Goal: Task Accomplishment & Management: Manage account settings

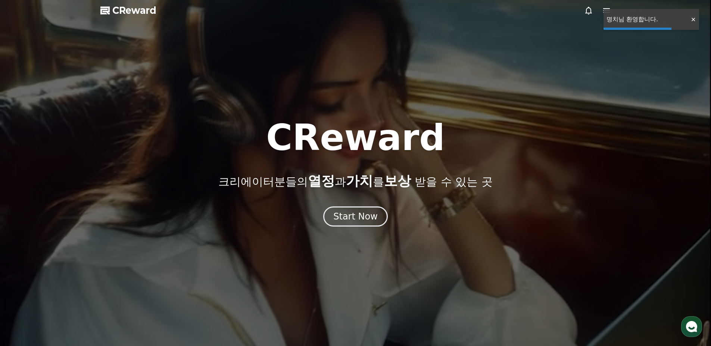
click at [369, 211] on div "Start Now" at bounding box center [355, 216] width 44 height 12
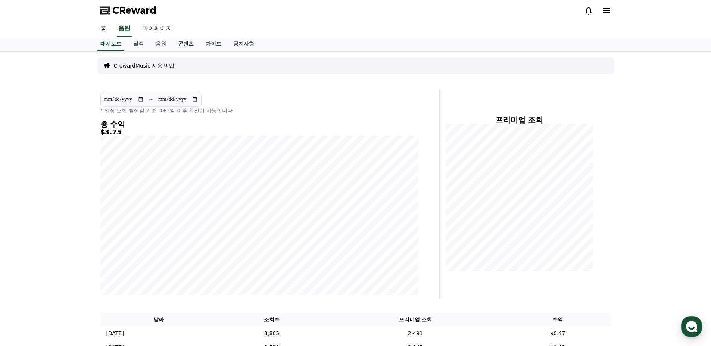
click at [194, 46] on link "콘텐츠" at bounding box center [186, 44] width 28 height 14
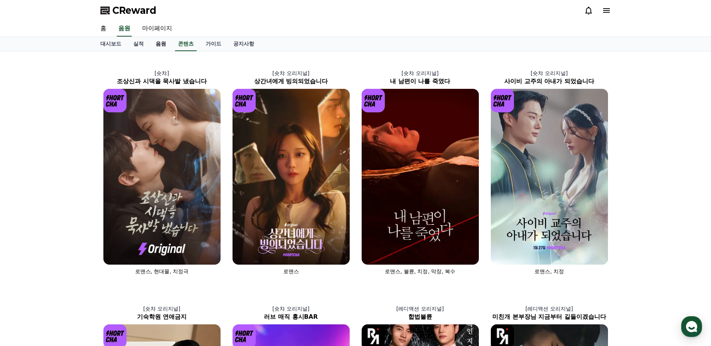
click at [158, 46] on link "음원" at bounding box center [161, 44] width 22 height 14
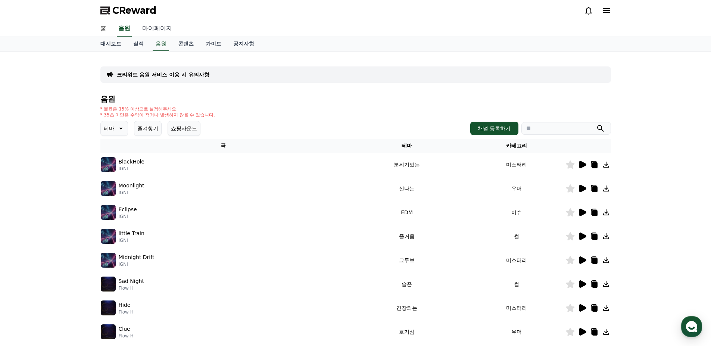
click at [156, 26] on link "마이페이지" at bounding box center [157, 29] width 42 height 16
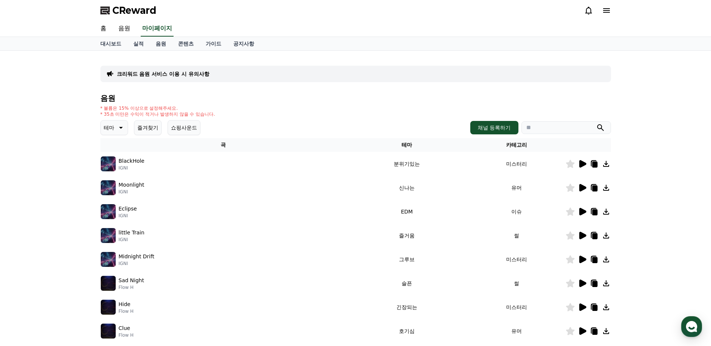
select select "**********"
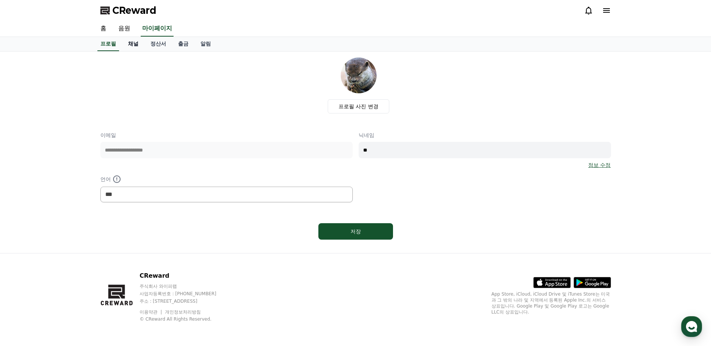
click at [136, 43] on link "채널" at bounding box center [133, 44] width 22 height 14
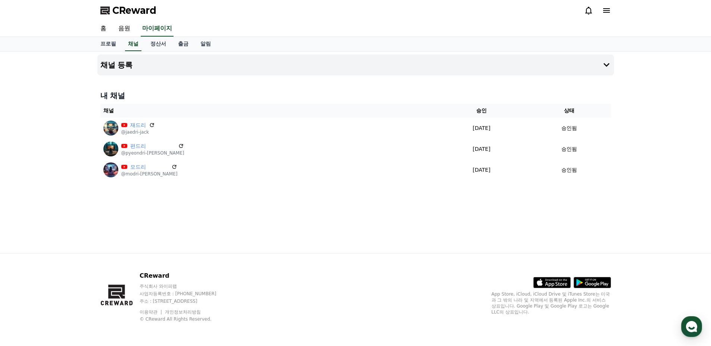
click at [370, 51] on div "프로필 채널 정산서 출금 알림" at bounding box center [355, 44] width 711 height 15
click at [370, 60] on button "채널 등록" at bounding box center [355, 64] width 516 height 21
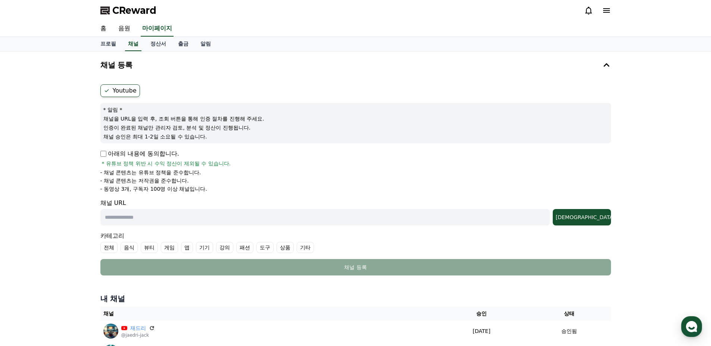
click at [178, 212] on input "text" at bounding box center [324, 217] width 449 height 16
paste input "**********"
type input "**********"
click at [596, 218] on div "조회" at bounding box center [582, 216] width 52 height 7
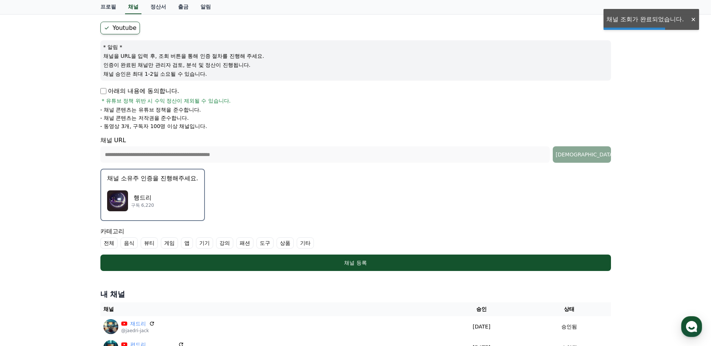
scroll to position [75, 0]
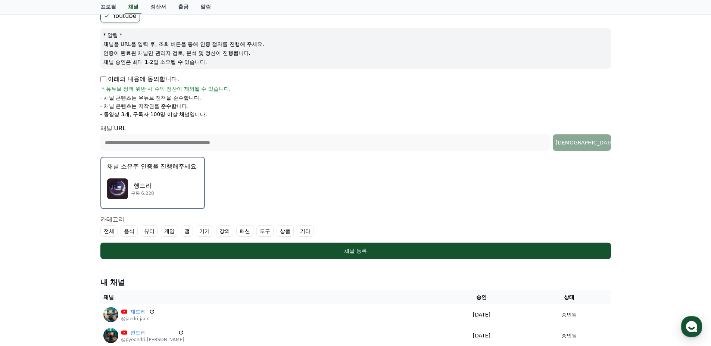
click at [308, 233] on label "기타" at bounding box center [305, 230] width 17 height 11
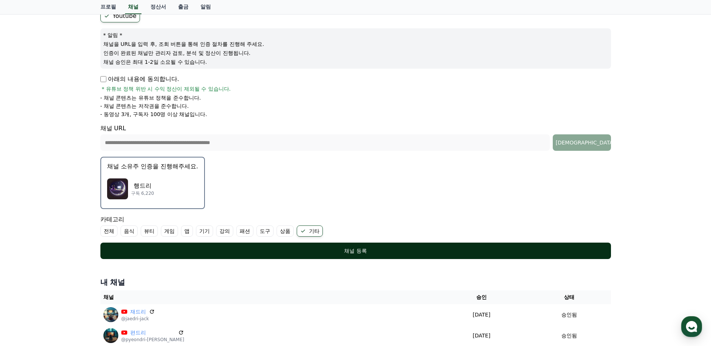
click at [310, 253] on div "채널 등록" at bounding box center [355, 250] width 481 height 7
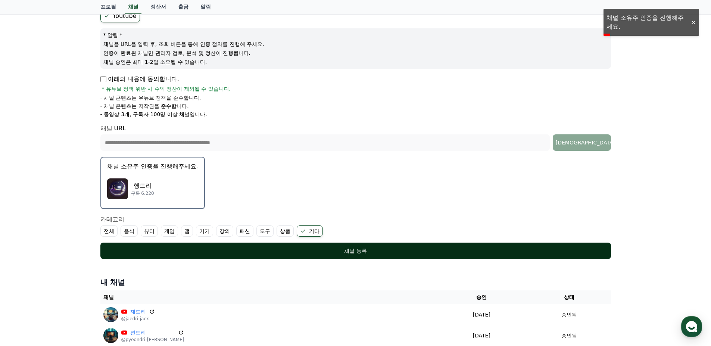
click at [253, 248] on div "채널 등록" at bounding box center [355, 250] width 481 height 7
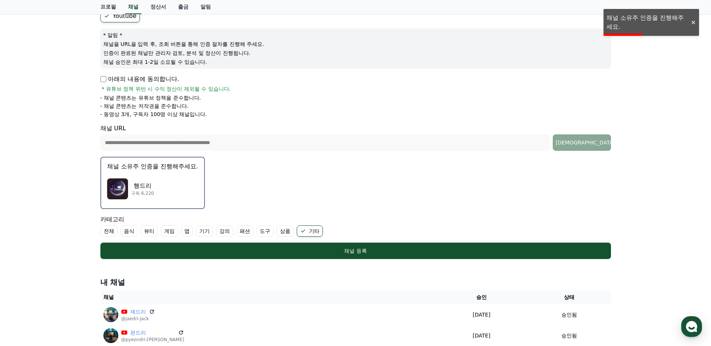
click at [130, 191] on div "행드리 구독 6,220" at bounding box center [152, 189] width 91 height 30
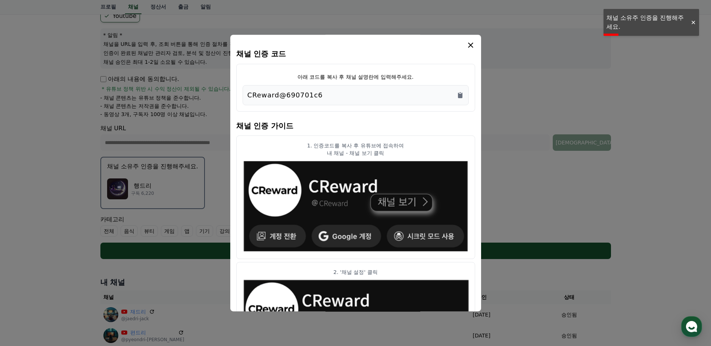
click at [320, 97] on div "CReward@690701c6" at bounding box center [355, 95] width 216 height 10
click at [459, 96] on icon "Copy to clipboard" at bounding box center [460, 96] width 4 height 6
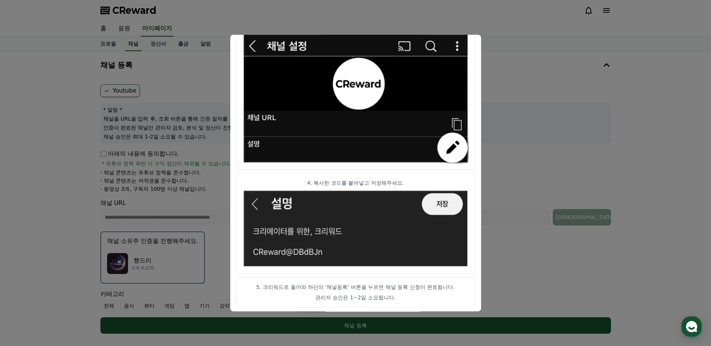
scroll to position [367, 0]
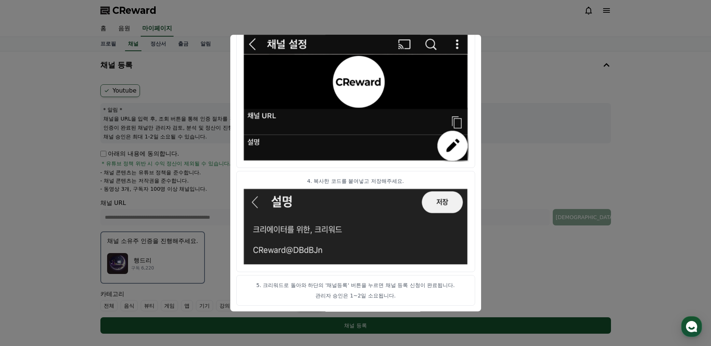
click at [512, 59] on button "close modal" at bounding box center [355, 173] width 711 height 346
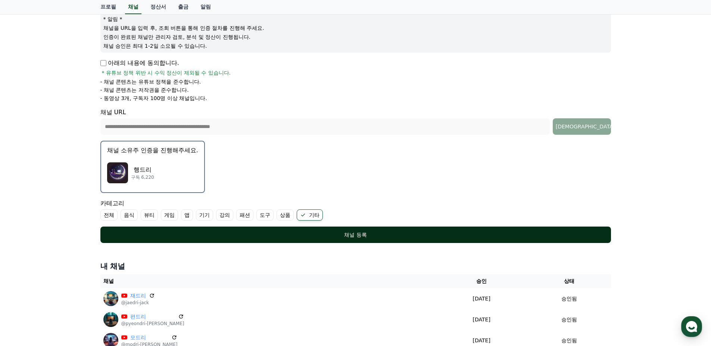
scroll to position [112, 0]
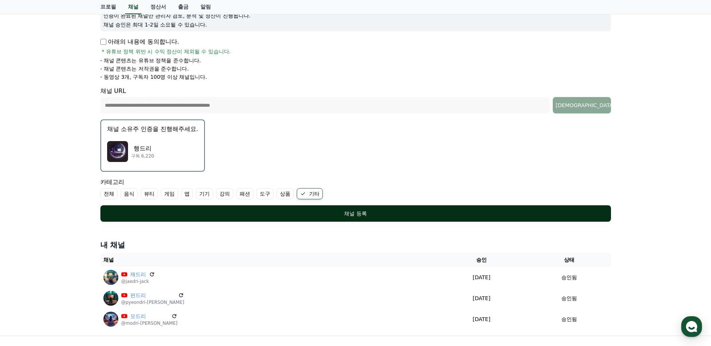
click at [513, 208] on button "채널 등록" at bounding box center [355, 213] width 510 height 16
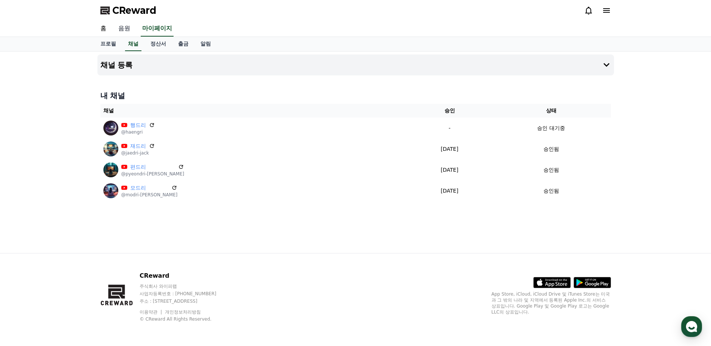
click at [125, 28] on link "음원" at bounding box center [124, 29] width 24 height 16
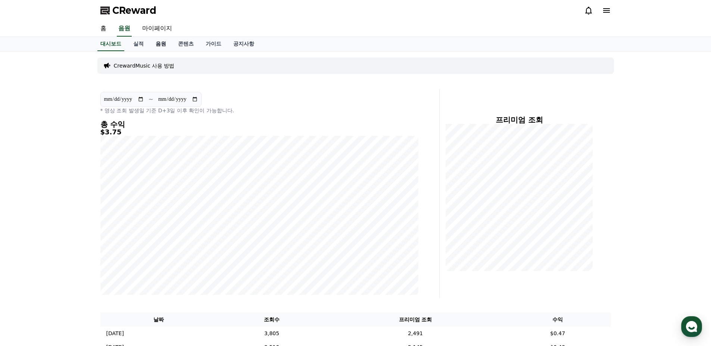
click at [164, 45] on link "음원" at bounding box center [161, 44] width 22 height 14
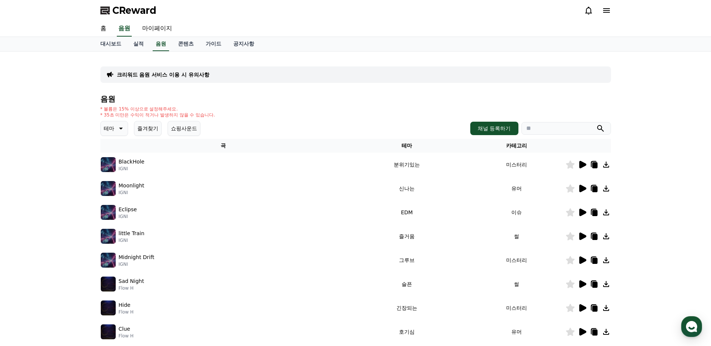
click at [150, 162] on div "BlackHole IGNI" at bounding box center [223, 164] width 245 height 15
click at [578, 164] on icon at bounding box center [582, 164] width 9 height 9
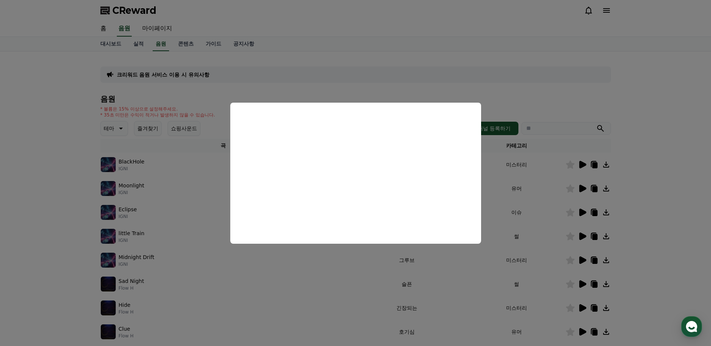
click at [569, 215] on button "close modal" at bounding box center [355, 173] width 711 height 346
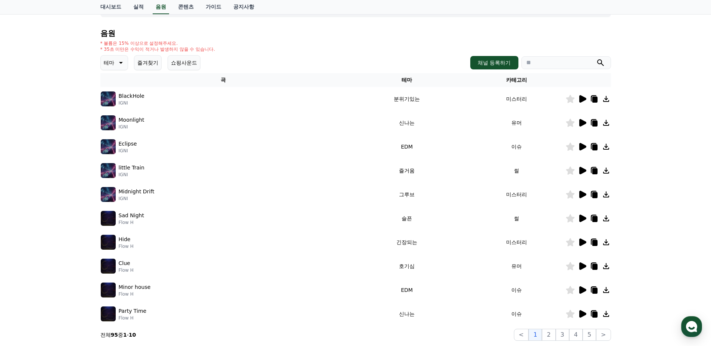
scroll to position [75, 0]
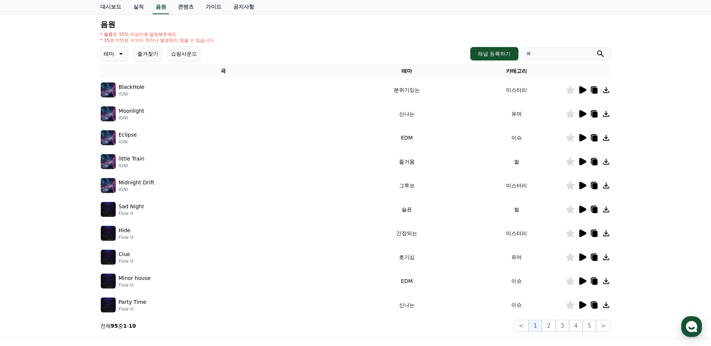
click at [583, 184] on icon at bounding box center [582, 185] width 7 height 7
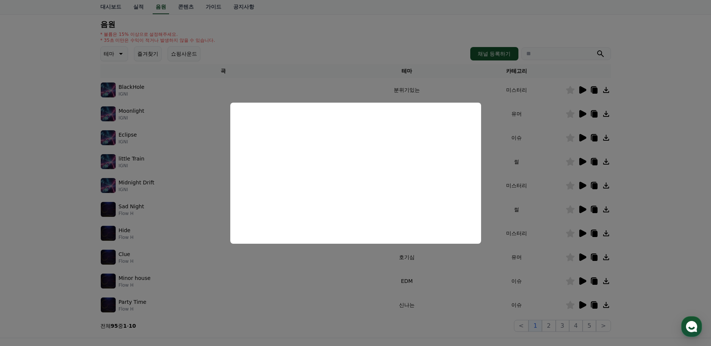
click at [638, 209] on button "close modal" at bounding box center [355, 173] width 711 height 346
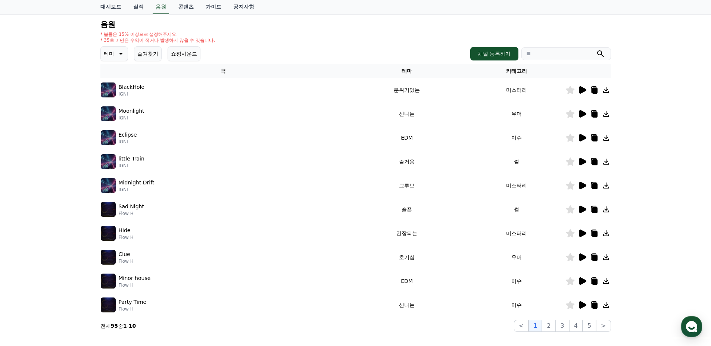
click at [585, 232] on icon at bounding box center [582, 233] width 9 height 9
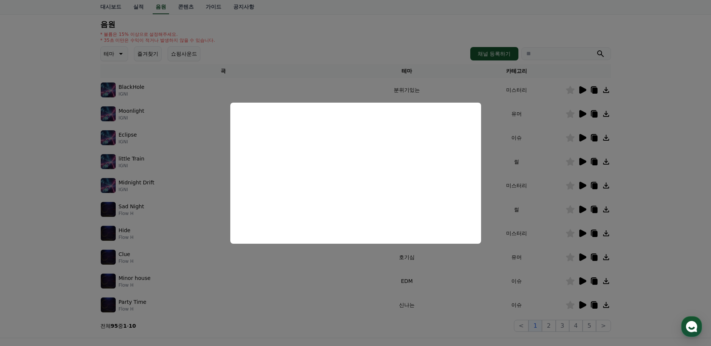
click at [585, 156] on button "close modal" at bounding box center [355, 173] width 711 height 346
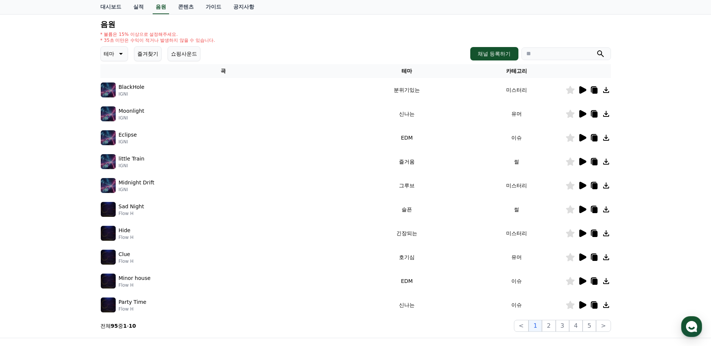
click at [578, 232] on icon at bounding box center [582, 233] width 9 height 9
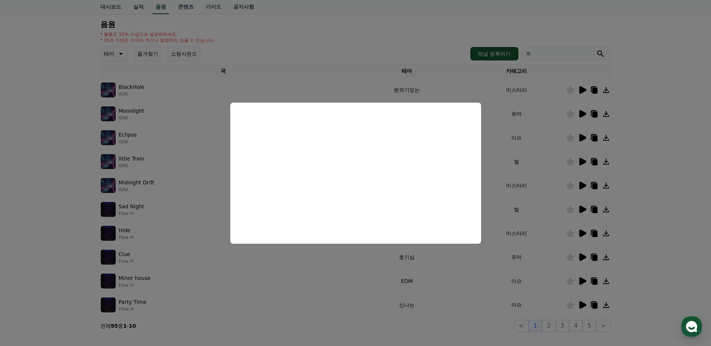
click at [552, 212] on button "close modal" at bounding box center [355, 173] width 711 height 346
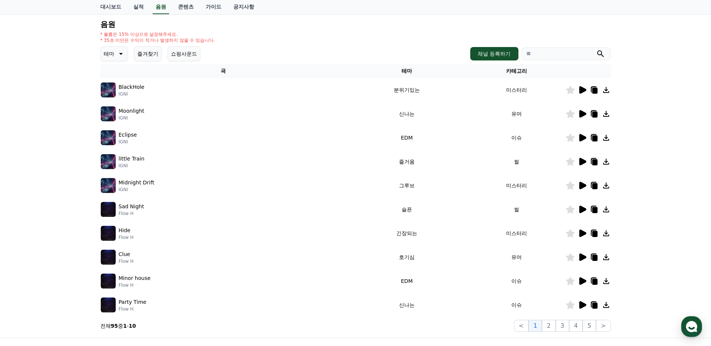
click at [595, 233] on icon at bounding box center [594, 234] width 5 height 6
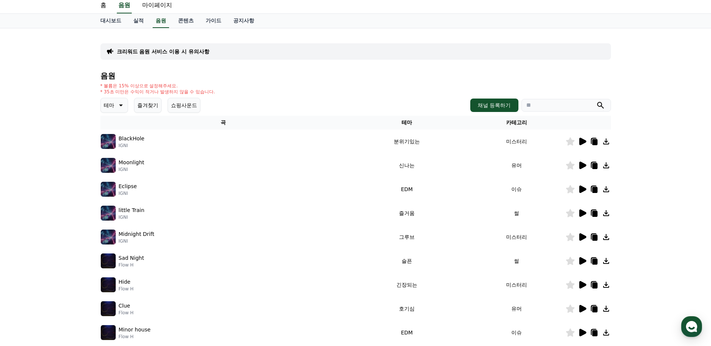
scroll to position [0, 0]
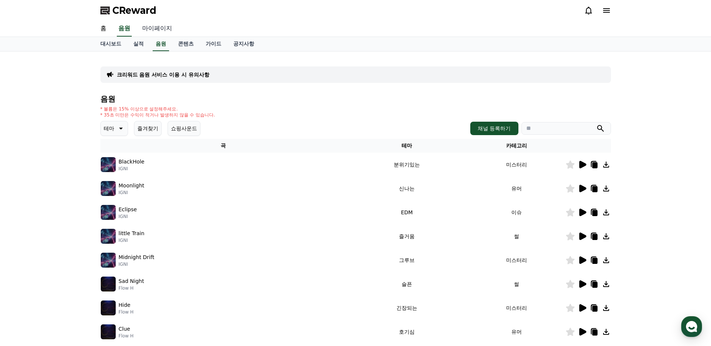
click at [149, 29] on link "마이페이지" at bounding box center [157, 29] width 42 height 16
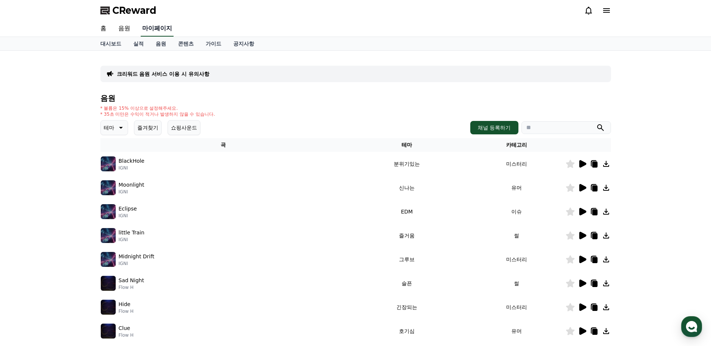
select select "**********"
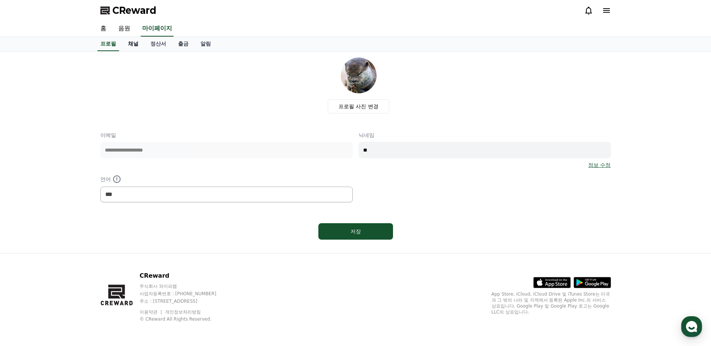
click at [139, 44] on link "채널" at bounding box center [133, 44] width 22 height 14
